Goal: Check status: Check status

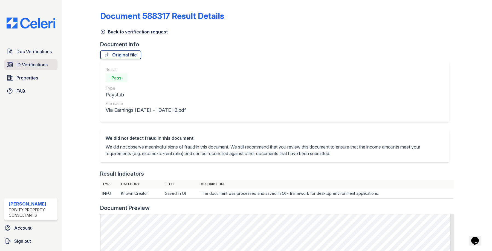
scroll to position [164, 0]
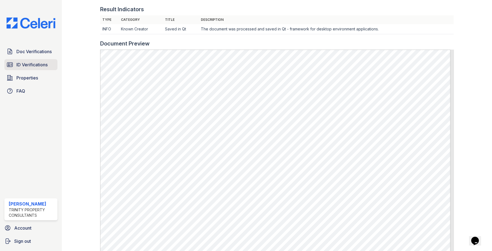
click at [33, 62] on span "ID Verifications" at bounding box center [31, 64] width 31 height 7
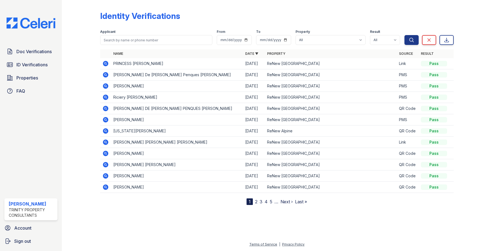
click at [105, 143] on icon at bounding box center [105, 142] width 7 height 7
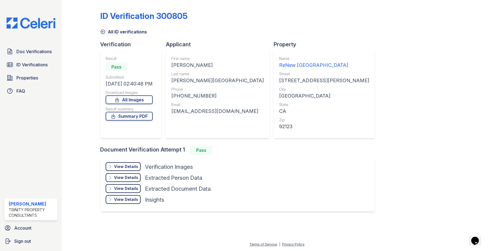
click at [128, 165] on div "View Details" at bounding box center [126, 166] width 24 height 5
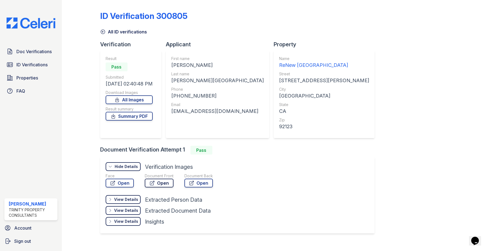
click at [159, 179] on link "Open" at bounding box center [159, 183] width 29 height 9
click at [125, 114] on link "Summary PDF" at bounding box center [129, 116] width 47 height 9
click at [31, 67] on span "ID Verifications" at bounding box center [31, 64] width 31 height 7
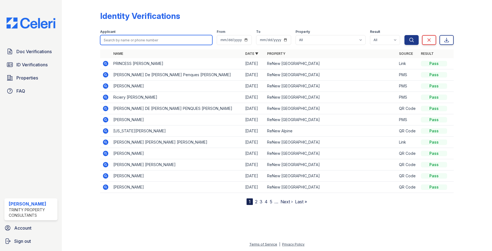
click at [127, 40] on input "search" at bounding box center [156, 40] width 113 height 10
type input "david"
click at [405, 35] on button "Search" at bounding box center [412, 40] width 14 height 10
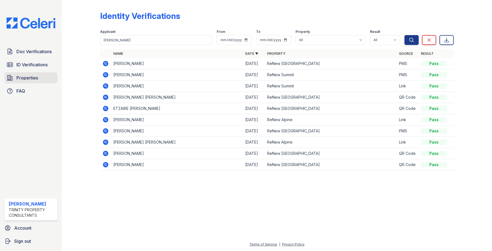
click at [33, 74] on span "Properties" at bounding box center [27, 77] width 22 height 7
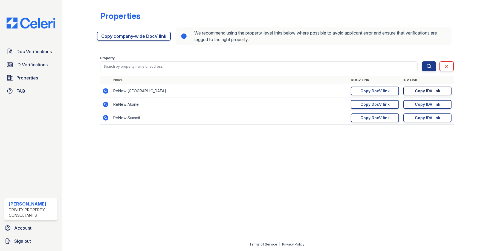
click at [429, 90] on div "Copy IDV link" at bounding box center [427, 90] width 25 height 5
click at [383, 91] on div "Copy DocV link" at bounding box center [375, 90] width 29 height 5
click at [23, 64] on span "ID Verifications" at bounding box center [31, 64] width 31 height 7
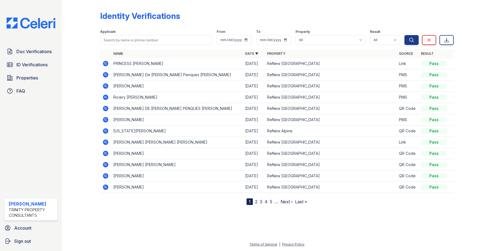
click at [256, 202] on link "2" at bounding box center [256, 201] width 2 height 5
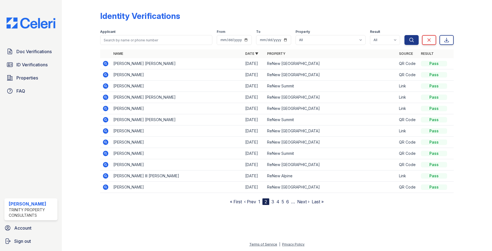
click at [273, 202] on link "3" at bounding box center [273, 201] width 3 height 5
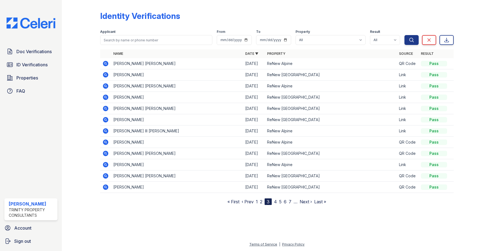
click at [276, 201] on link "4" at bounding box center [275, 201] width 3 height 5
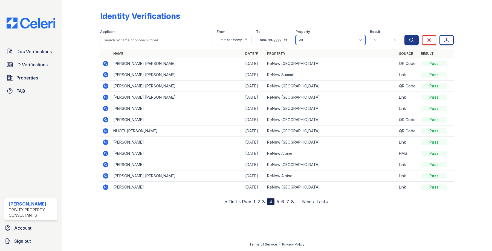
click at [323, 41] on select "All ReNew Alpine ReNew Serra Mesa ReNew Summit" at bounding box center [331, 40] width 70 height 10
select select "28"
click at [297, 35] on select "All ReNew Alpine ReNew Serra Mesa ReNew Summit" at bounding box center [331, 40] width 70 height 10
click at [410, 40] on icon "submit" at bounding box center [412, 40] width 4 height 4
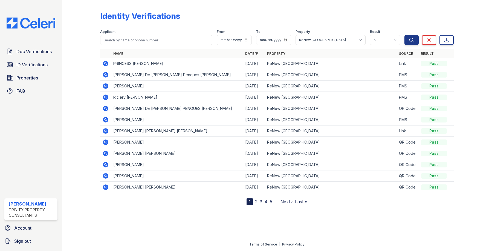
click at [232, 203] on div "Identity Verifications Filter Applicant From To Property All ReNew Alpine ReNew…" at bounding box center [277, 107] width 413 height 214
click at [26, 65] on span "ID Verifications" at bounding box center [31, 64] width 31 height 7
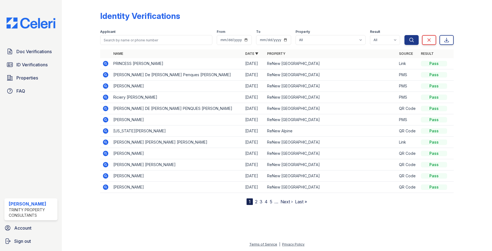
click at [106, 86] on icon at bounding box center [105, 86] width 7 height 7
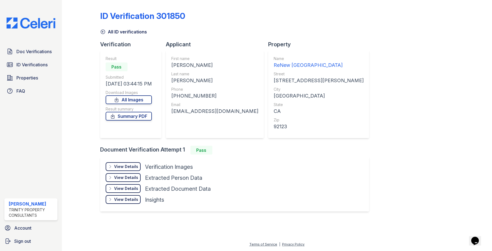
click at [135, 166] on div "View Details" at bounding box center [126, 166] width 24 height 5
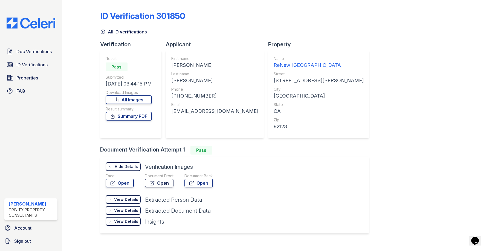
click at [168, 183] on link "Open" at bounding box center [159, 183] width 29 height 9
click at [151, 116] on link "Summary PDF" at bounding box center [129, 116] width 46 height 9
click at [102, 31] on icon at bounding box center [102, 31] width 5 height 5
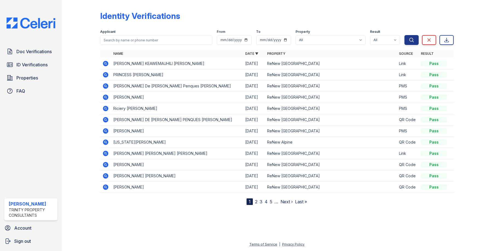
click at [256, 201] on link "2" at bounding box center [256, 201] width 2 height 5
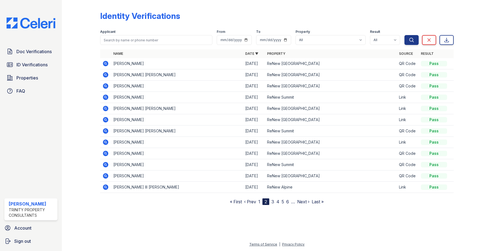
click at [272, 202] on link "3" at bounding box center [273, 201] width 3 height 5
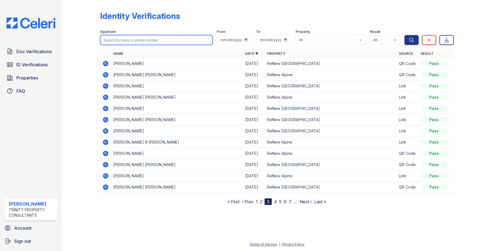
click at [137, 39] on input "search" at bounding box center [156, 40] width 113 height 10
type input "wong"
click at [405, 35] on button "Search" at bounding box center [412, 40] width 14 height 10
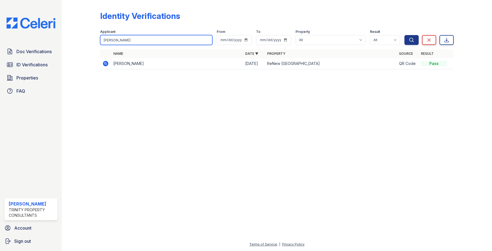
click at [118, 41] on input "wong" at bounding box center [156, 40] width 113 height 10
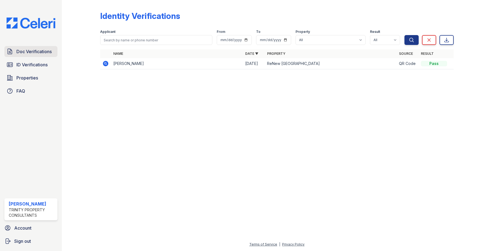
click at [27, 51] on span "Doc Verifications" at bounding box center [33, 51] width 35 height 7
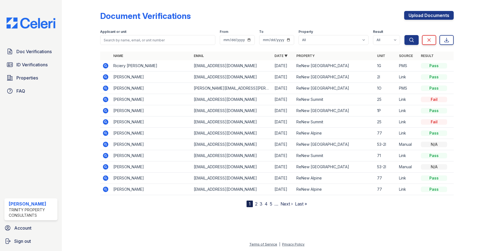
click at [105, 166] on icon at bounding box center [105, 166] width 1 height 1
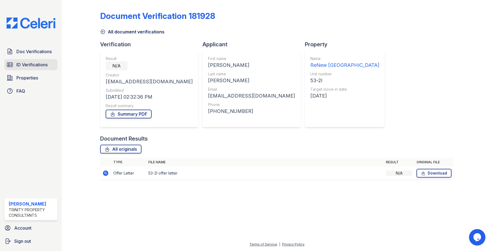
click at [33, 65] on span "ID Verifications" at bounding box center [31, 64] width 31 height 7
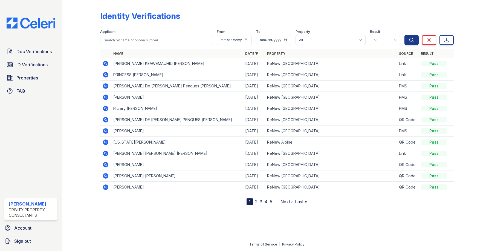
click at [104, 64] on icon at bounding box center [105, 63] width 7 height 7
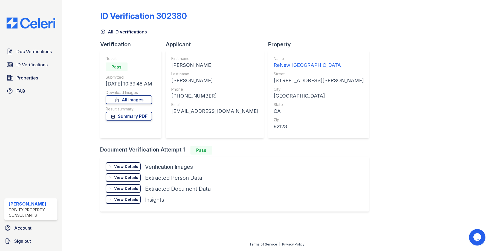
click at [127, 165] on div "View Details" at bounding box center [126, 166] width 24 height 5
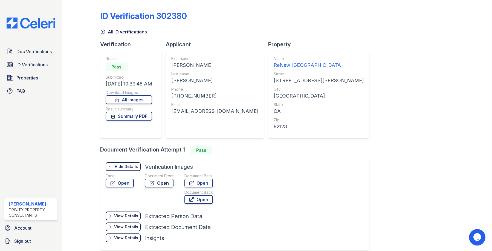
click at [156, 182] on link "Open" at bounding box center [159, 183] width 29 height 9
click at [134, 116] on link "Summary PDF" at bounding box center [129, 116] width 47 height 9
click at [472, 134] on div at bounding box center [469, 129] width 30 height 255
